Goal: Task Accomplishment & Management: Use online tool/utility

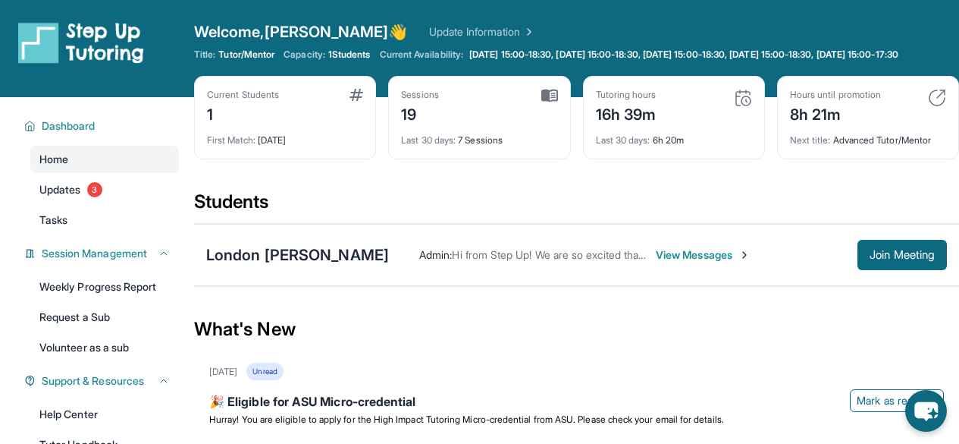
drag, startPoint x: 589, startPoint y: 221, endPoint x: 591, endPoint y: 231, distance: 10.1
click at [588, 223] on div "Students" at bounding box center [576, 206] width 765 height 33
click at [907, 256] on button "Join Meeting" at bounding box center [903, 255] width 90 height 30
click at [878, 259] on span "Join Meeting" at bounding box center [902, 254] width 65 height 9
click at [919, 259] on span "Join Meeting" at bounding box center [902, 254] width 65 height 9
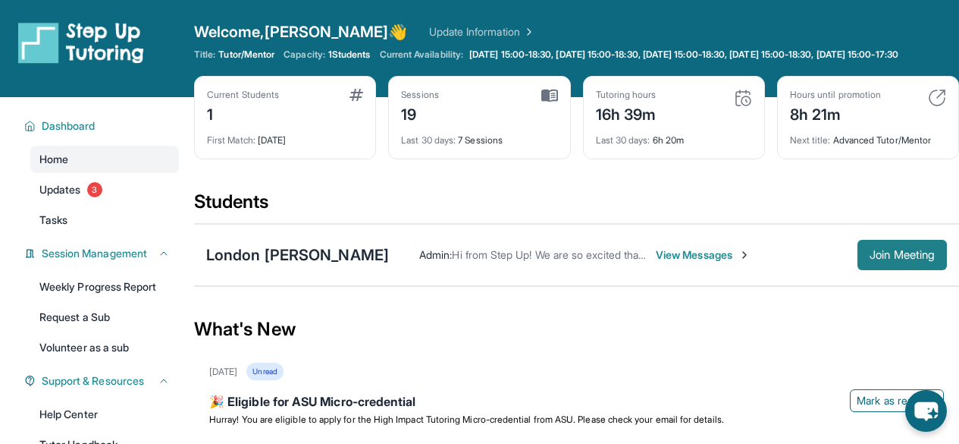
click at [896, 259] on span "Join Meeting" at bounding box center [902, 254] width 65 height 9
click at [887, 259] on span "Join Meeting" at bounding box center [902, 254] width 65 height 9
